Goal: Transaction & Acquisition: Purchase product/service

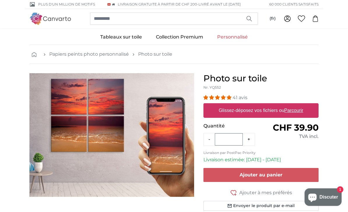
click at [300, 110] on u "Parcourir" at bounding box center [293, 110] width 19 height 5
click at [300, 105] on input "Glissez-déposez vos fichiers ou Parcourir" at bounding box center [260, 104] width 115 height 2
type input "**********"
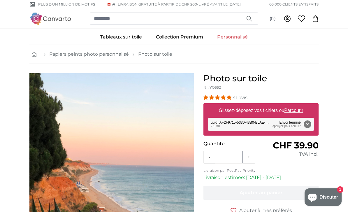
click at [304, 122] on button "Supprimer" at bounding box center [308, 124] width 8 height 8
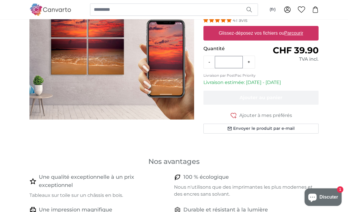
scroll to position [50, 0]
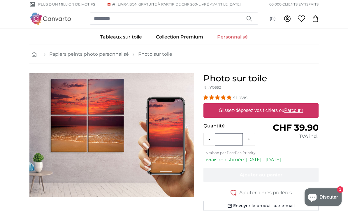
scroll to position [45, 0]
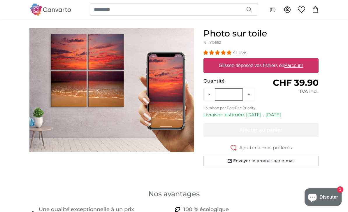
click at [298, 65] on u "Parcourir" at bounding box center [293, 65] width 19 height 5
click at [298, 60] on input "Glissez-déposez vos fichiers ou Parcourir" at bounding box center [260, 59] width 115 height 2
type input "**********"
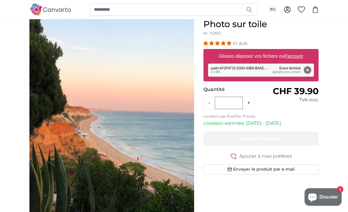
scroll to position [54, 0]
click at [38, 131] on img "1 of 1" at bounding box center [111, 129] width 165 height 220
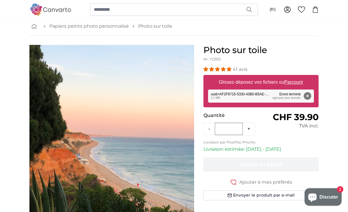
scroll to position [27, 0]
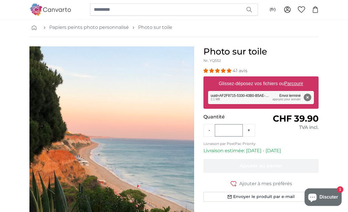
click at [268, 94] on div "Supprimer Réessayer Supprimer Télécharger Annuler Réessayer Supprimer uuid=AF2F…" at bounding box center [261, 97] width 106 height 13
click at [292, 95] on div "Supprimer Réessayer Supprimer Télécharger Annuler Réessayer Supprimer uuid=AF2F…" at bounding box center [261, 97] width 106 height 13
click at [310, 95] on button "Supprimer" at bounding box center [308, 98] width 8 height 8
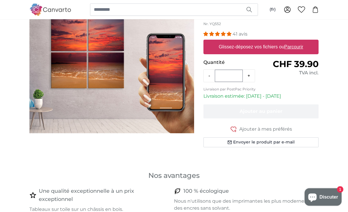
scroll to position [0, 0]
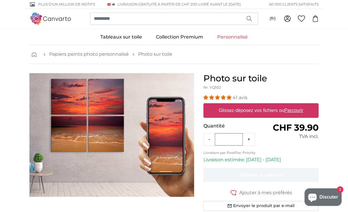
click at [300, 108] on u "Parcourir" at bounding box center [293, 110] width 19 height 5
click at [300, 105] on input "Glissez-déposez vos fichiers ou Parcourir" at bounding box center [260, 104] width 115 height 2
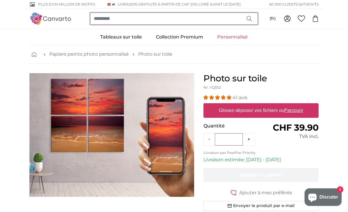
click at [145, 19] on input "search" at bounding box center [174, 19] width 168 height 12
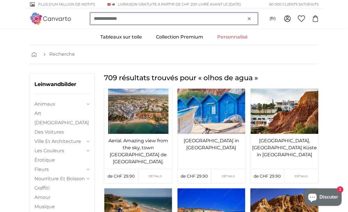
type input "**********"
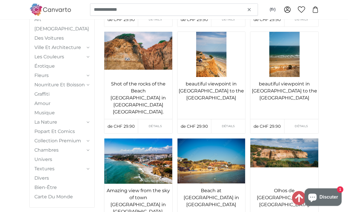
scroll to position [1776, 0]
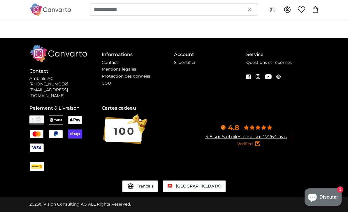
scroll to position [0, 0]
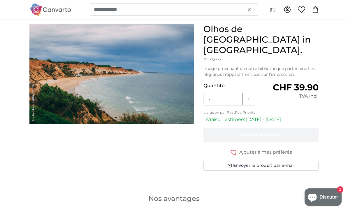
scroll to position [23, 0]
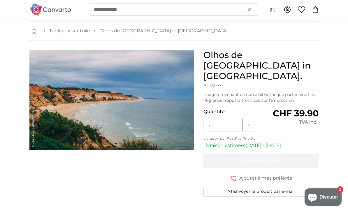
click at [156, 111] on img "1 of 1" at bounding box center [111, 100] width 165 height 100
click at [151, 112] on img "1 of 1" at bounding box center [111, 100] width 165 height 100
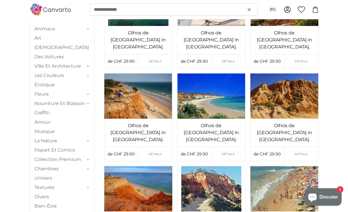
scroll to position [108, 0]
click at [221, 96] on img at bounding box center [211, 95] width 68 height 45
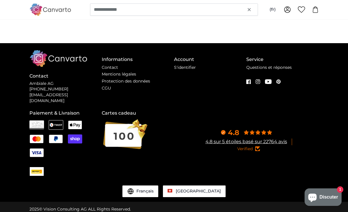
scroll to position [0, 0]
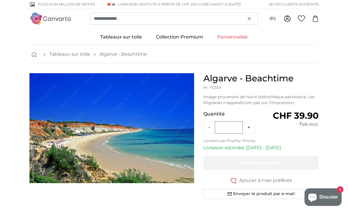
scroll to position [11, 0]
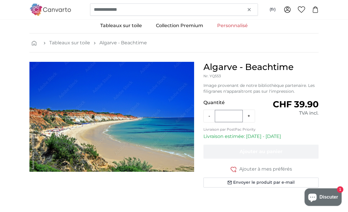
click at [256, 72] on h1 "Algarve - Beachtime" at bounding box center [260, 67] width 115 height 10
click at [258, 71] on h1 "Algarve - Beachtime" at bounding box center [260, 67] width 115 height 10
click at [302, 100] on span "CHF 39.90" at bounding box center [296, 104] width 46 height 11
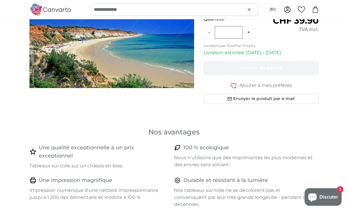
click at [322, 116] on div "Algarve - Beachtime Nr. YQ553 Image provenant de notre bibliothèque partenaire.…" at bounding box center [261, 48] width 124 height 140
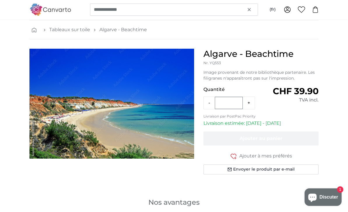
scroll to position [27, 0]
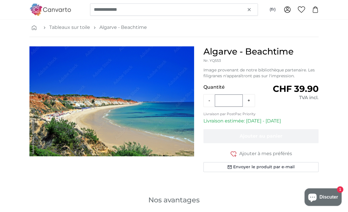
click at [145, 117] on img "1 of 1" at bounding box center [111, 101] width 165 height 110
click at [144, 117] on img "1 of 1" at bounding box center [111, 101] width 165 height 110
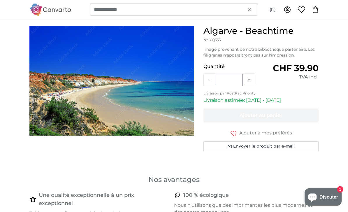
scroll to position [0, 0]
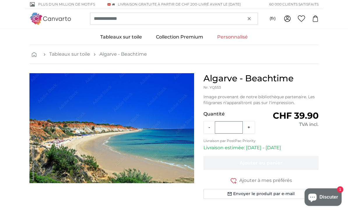
click at [248, 17] on icon "button" at bounding box center [249, 19] width 6 height 6
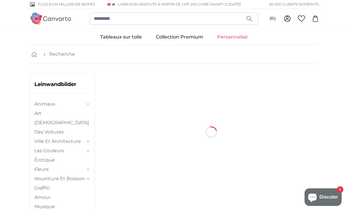
scroll to position [108, 0]
